Goal: Information Seeking & Learning: Understand process/instructions

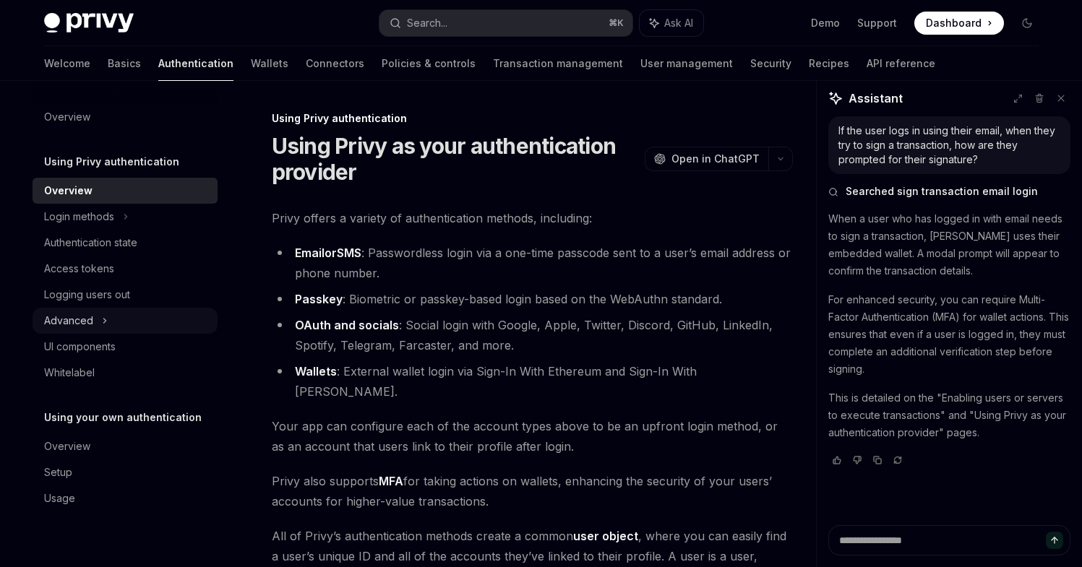
click at [95, 314] on div "Advanced" at bounding box center [125, 321] width 185 height 26
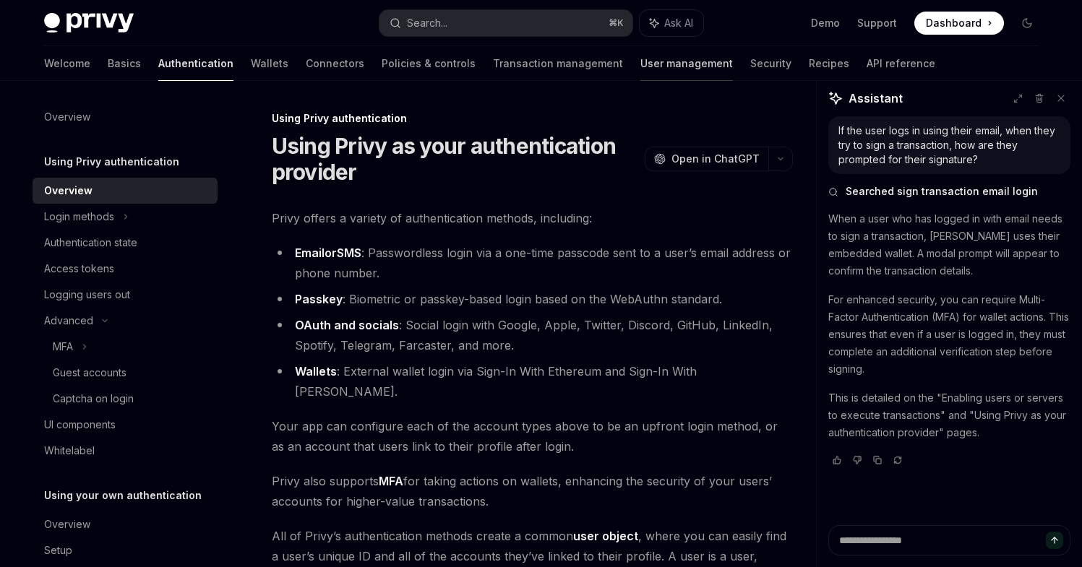
click at [641, 48] on link "User management" at bounding box center [687, 63] width 93 height 35
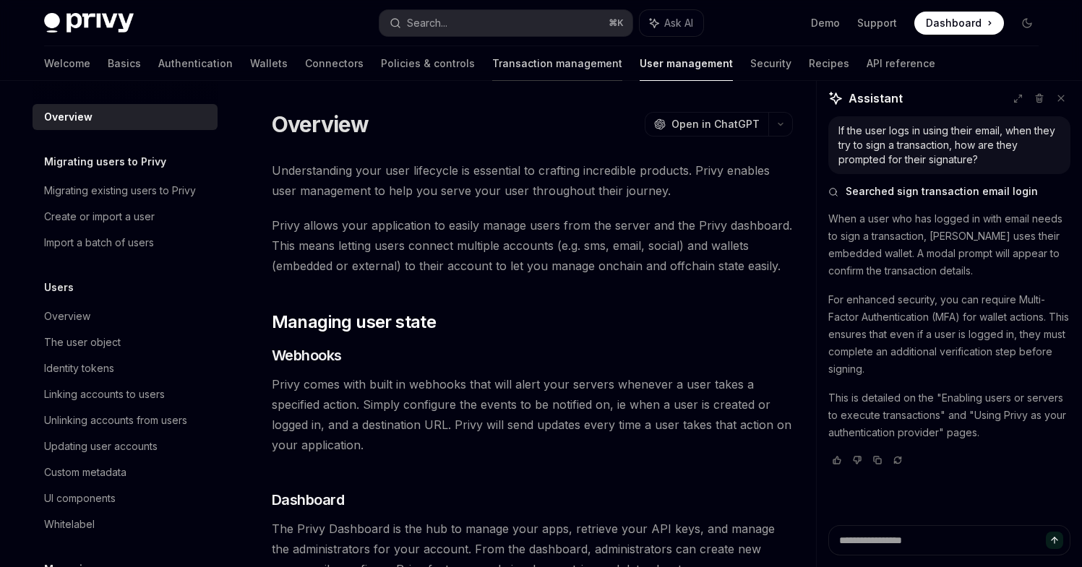
click at [492, 62] on link "Transaction management" at bounding box center [557, 63] width 130 height 35
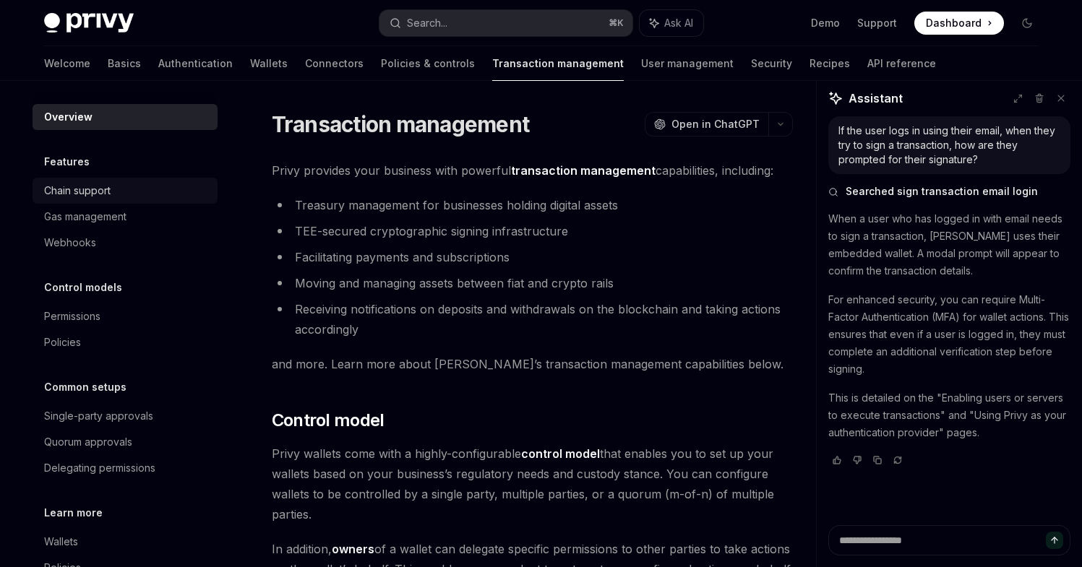
click at [91, 194] on div "Chain support" at bounding box center [77, 190] width 67 height 17
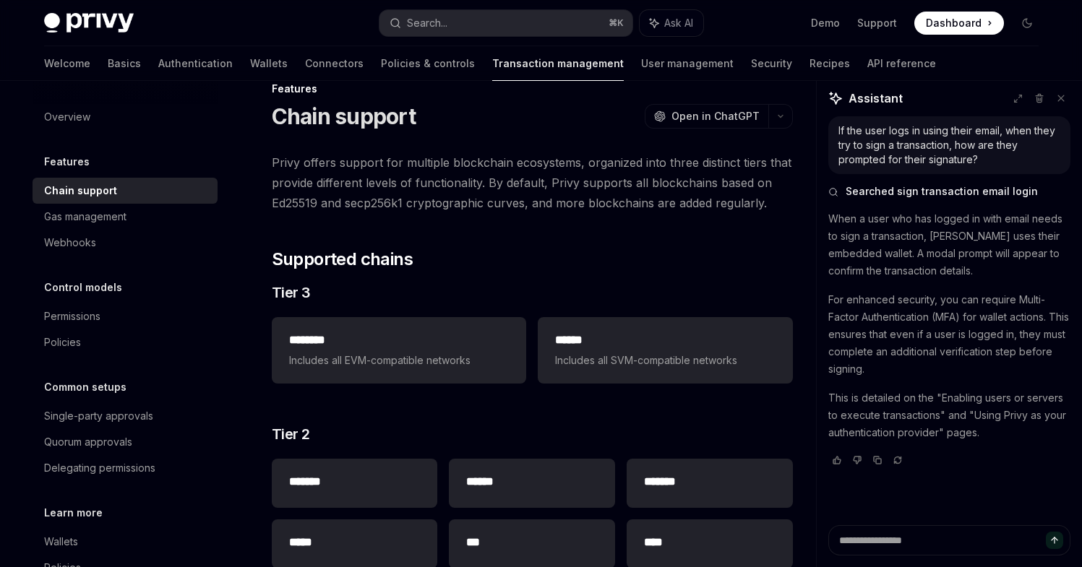
scroll to position [43, 0]
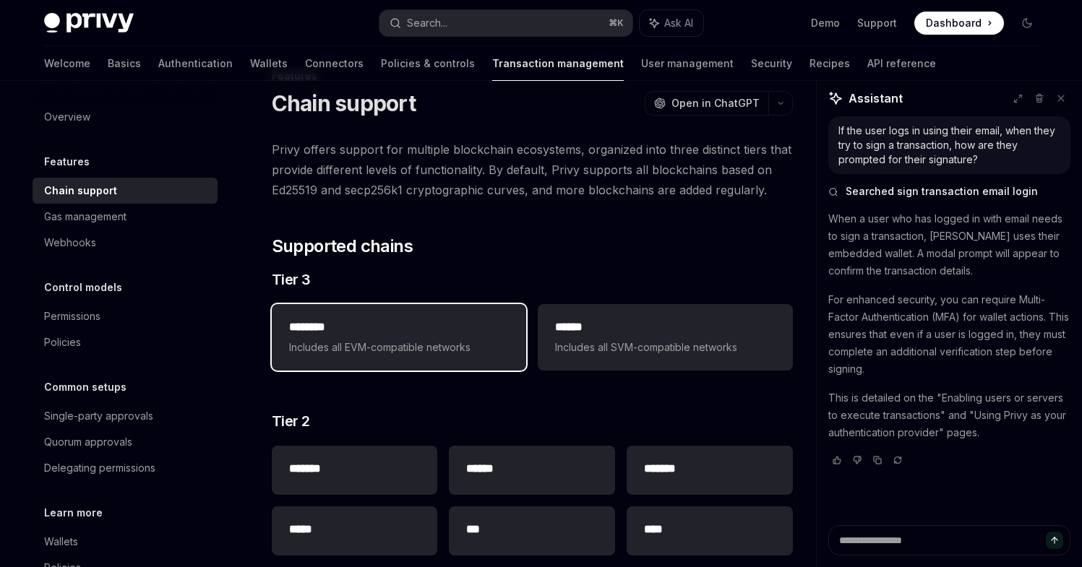
click at [403, 352] on span "Includes all EVM-compatible networks" at bounding box center [399, 347] width 220 height 17
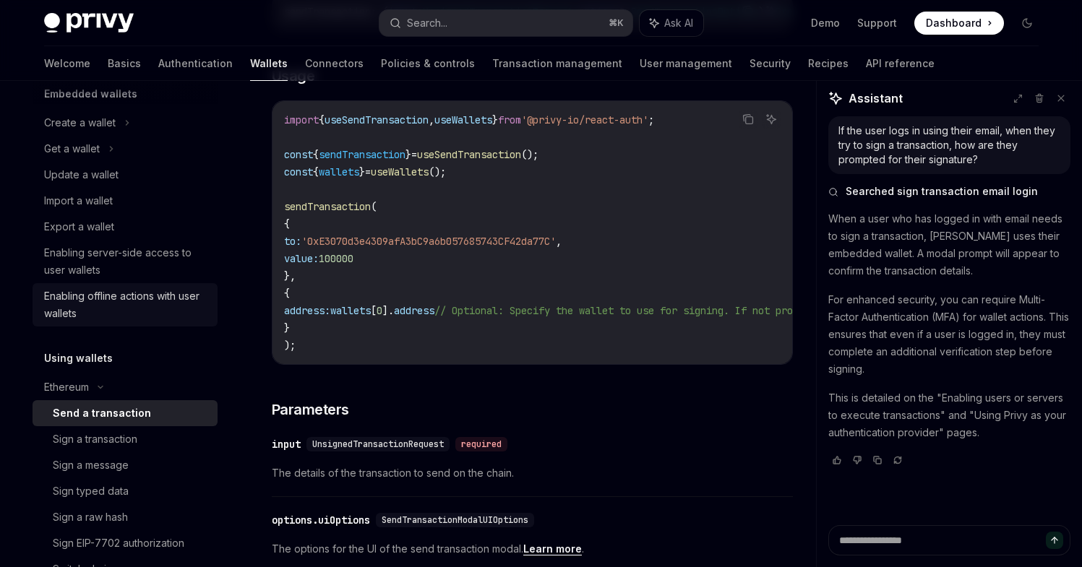
scroll to position [134, 0]
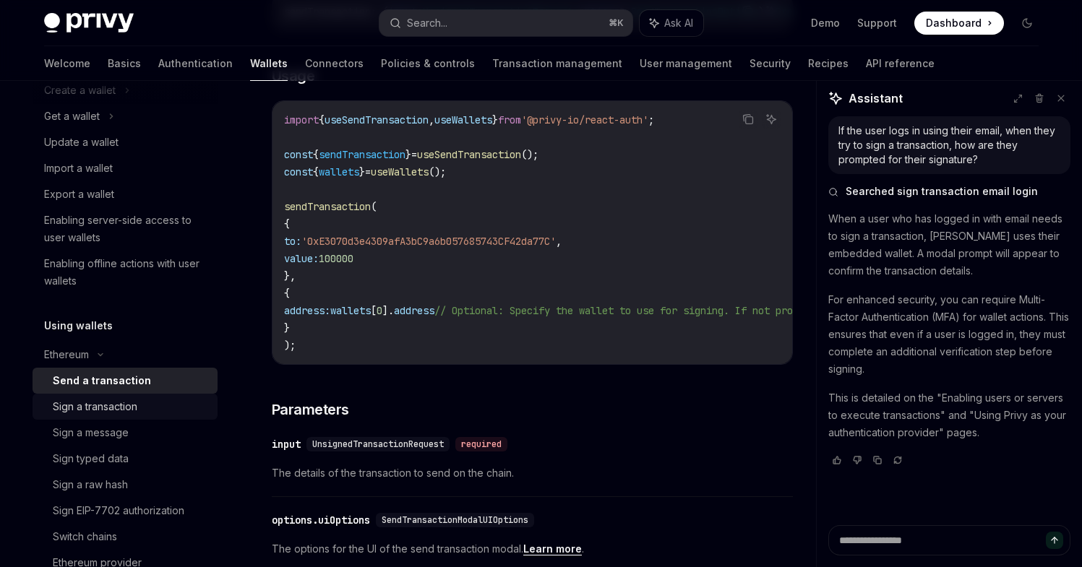
click at [111, 411] on div "Sign a transaction" at bounding box center [95, 406] width 85 height 17
type textarea "*"
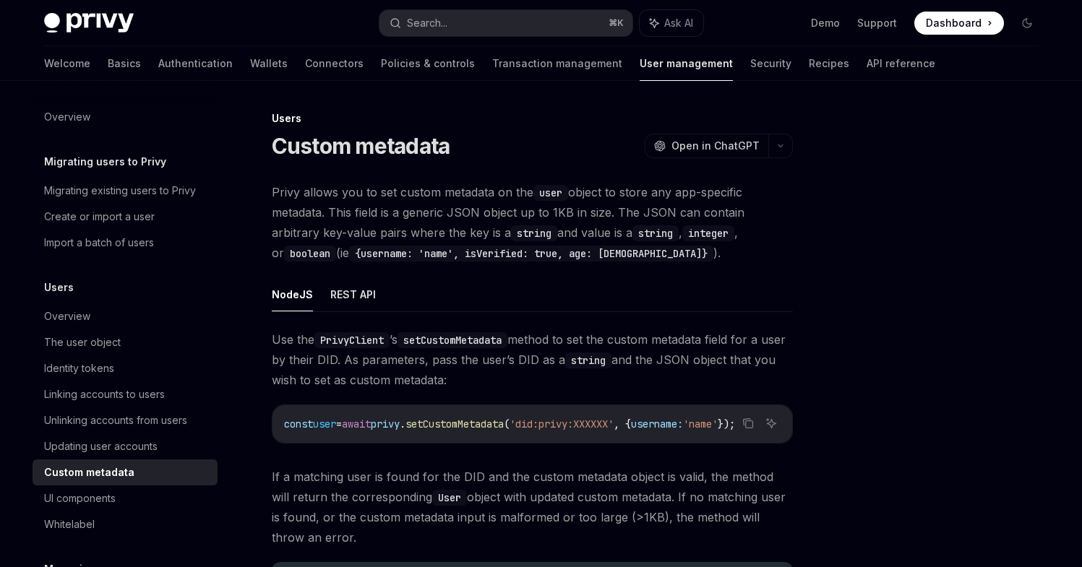
click at [113, 22] on img at bounding box center [89, 23] width 90 height 20
type textarea "*"
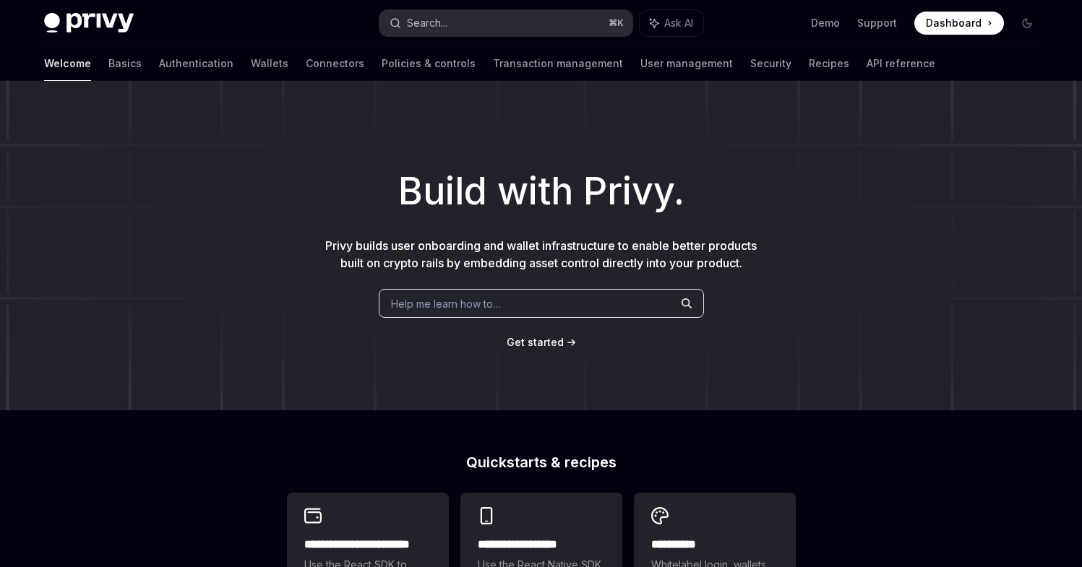
click at [535, 21] on button "Search... ⌘ K" at bounding box center [506, 23] width 253 height 26
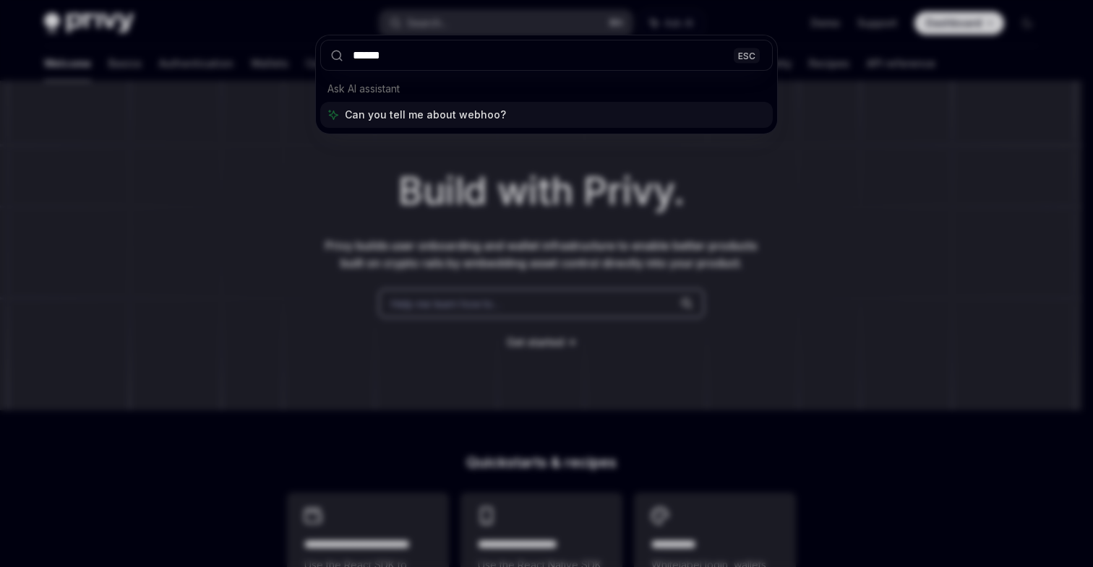
type input "*******"
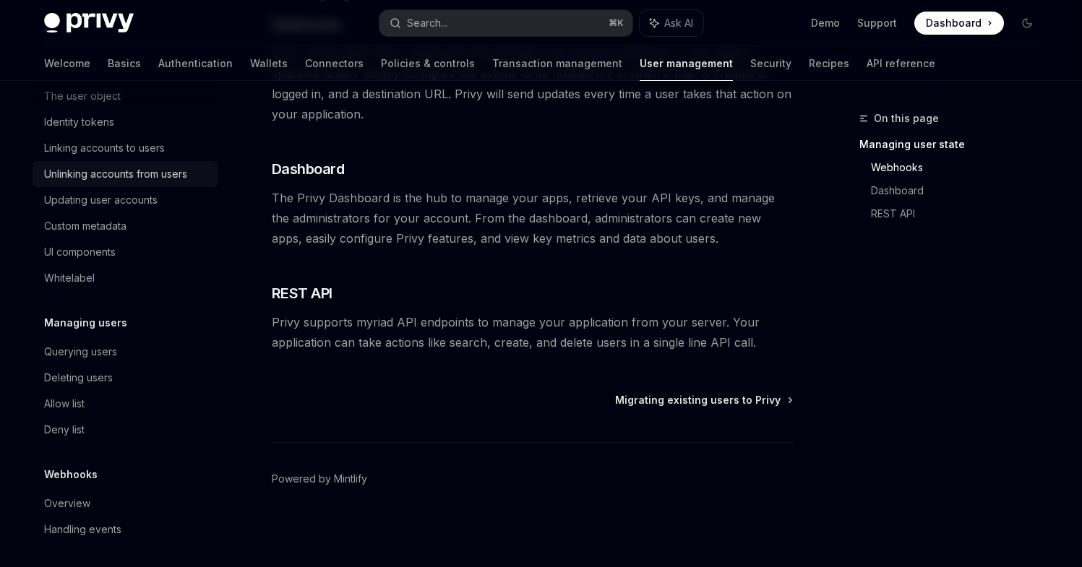
scroll to position [251, 0]
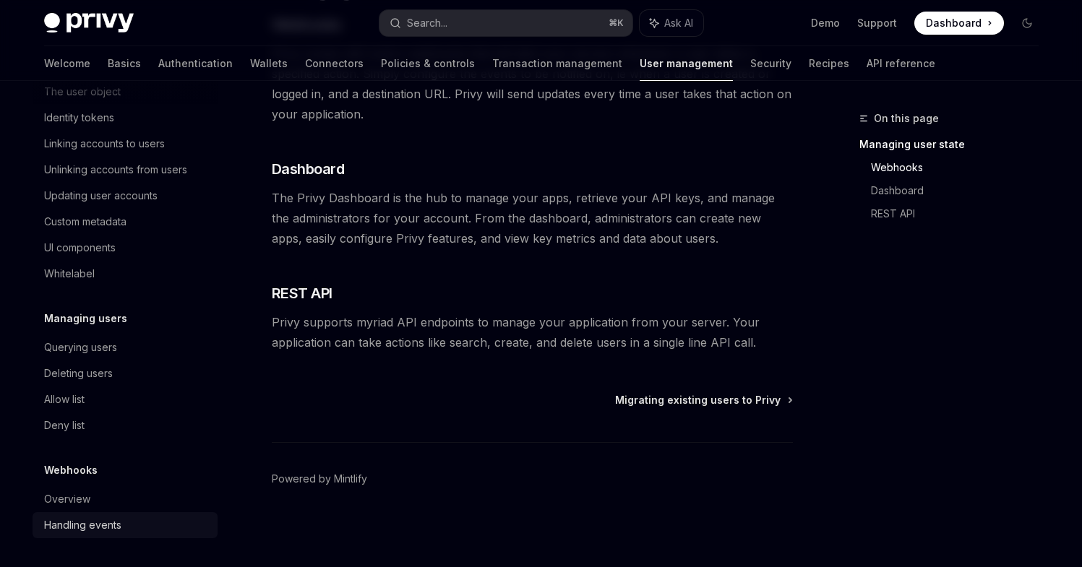
click at [86, 533] on div "Handling events" at bounding box center [82, 525] width 77 height 17
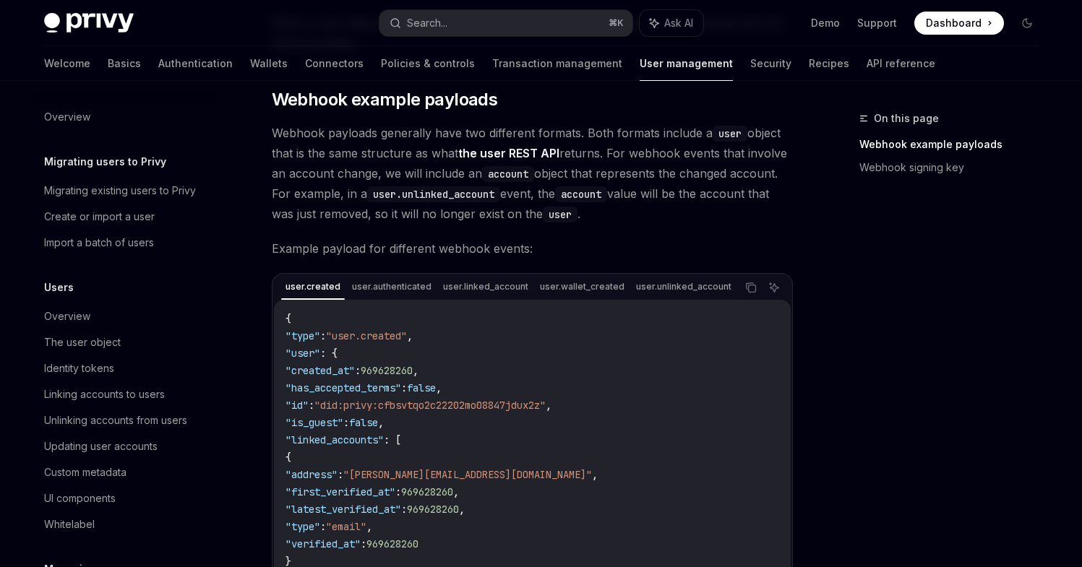
click at [357, 167] on span "Webhook payloads generally have two different formats. Both formats include a u…" at bounding box center [532, 173] width 521 height 101
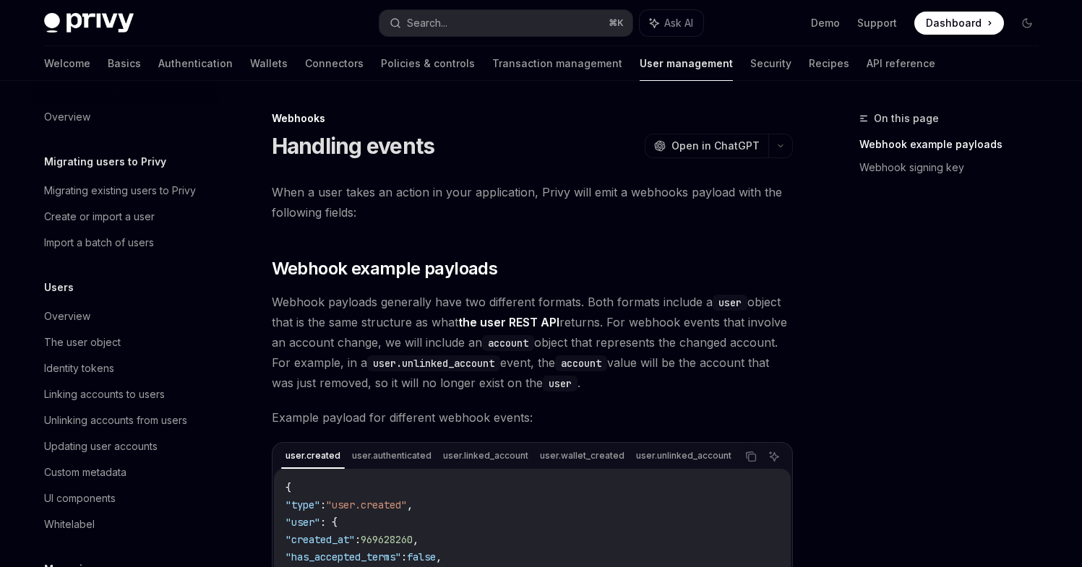
click at [85, 14] on img at bounding box center [89, 23] width 90 height 20
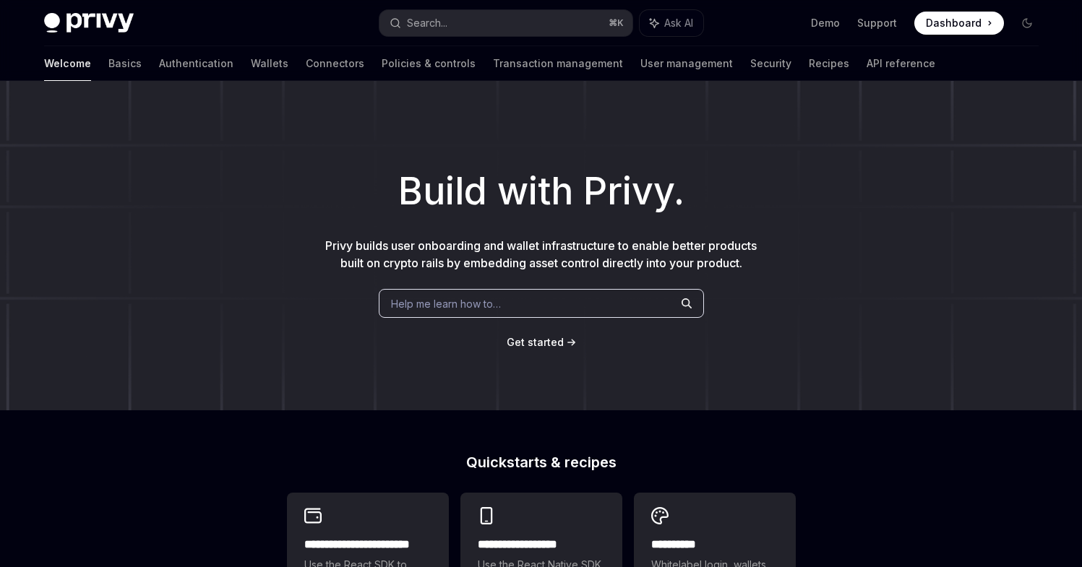
click at [85, 14] on img at bounding box center [89, 23] width 90 height 20
type textarea "*"
